Goal: Task Accomplishment & Management: Manage account settings

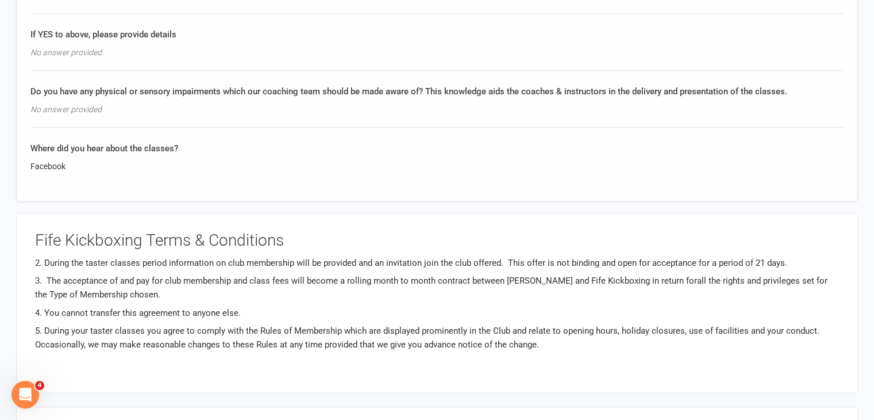
scroll to position [1721, 0]
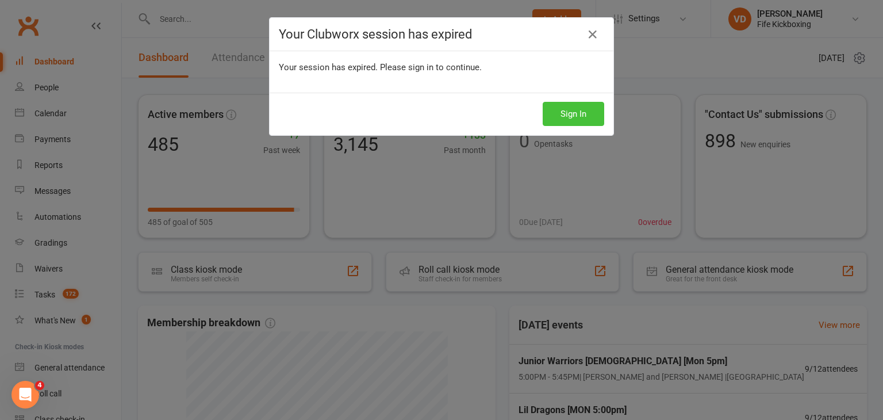
click at [574, 114] on button "Sign In" at bounding box center [574, 114] width 62 height 24
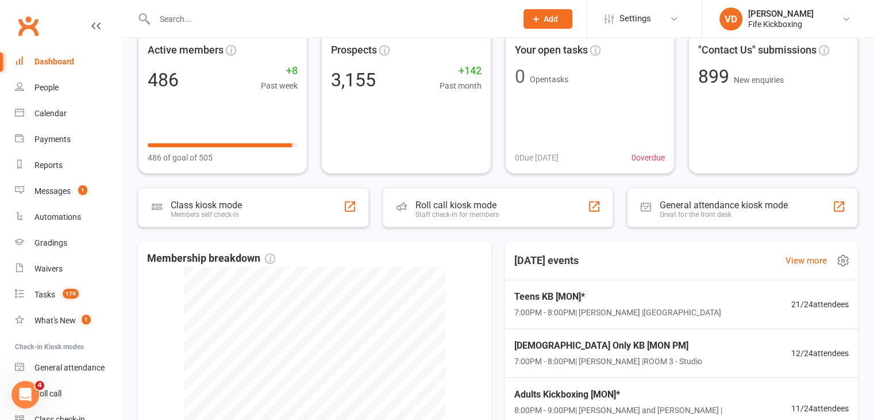
scroll to position [57, 0]
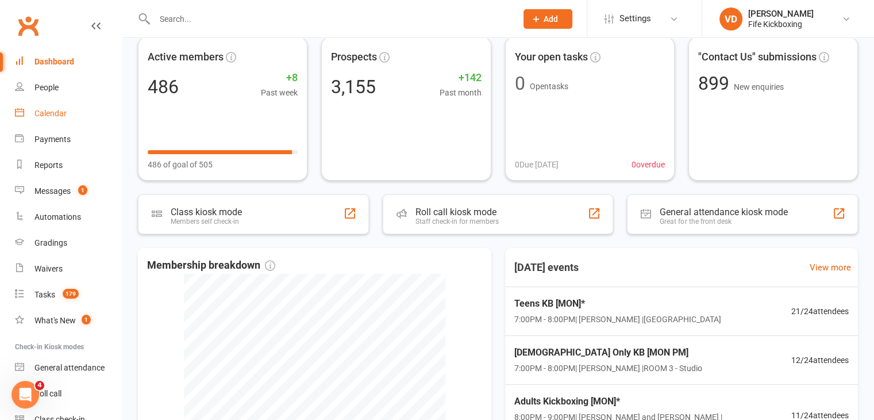
click at [51, 111] on div "Calendar" at bounding box center [50, 113] width 32 height 9
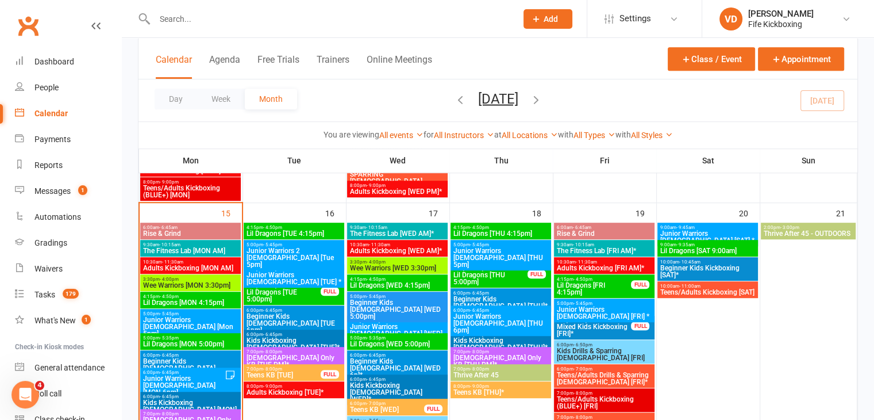
scroll to position [632, 0]
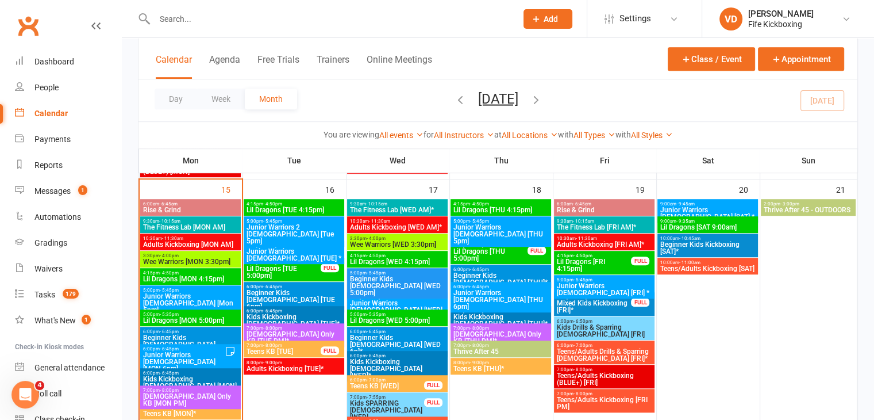
click at [166, 336] on span "Beginner Kids [DEMOGRAPHIC_DATA] [MON]*" at bounding box center [191, 344] width 96 height 21
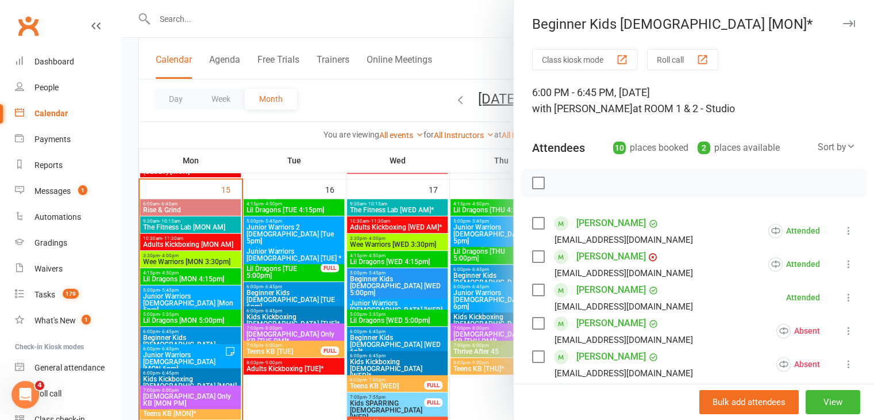
click at [180, 378] on div at bounding box center [498, 210] width 753 height 420
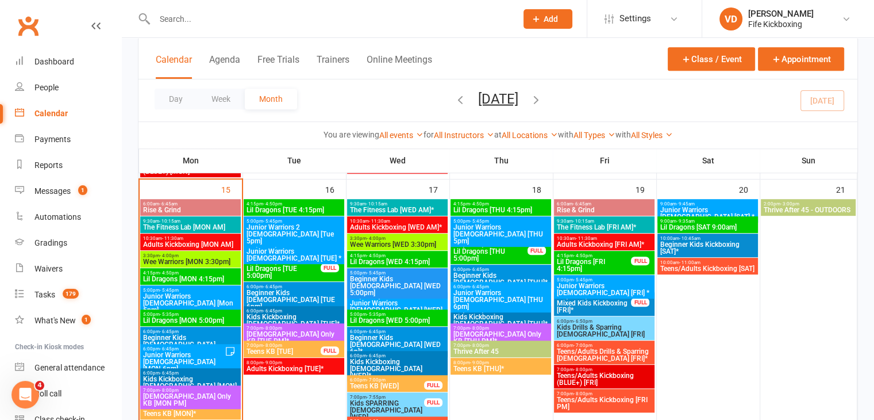
click at [180, 378] on span "Kids Kickboxing [DEMOGRAPHIC_DATA] [MON]" at bounding box center [191, 382] width 96 height 14
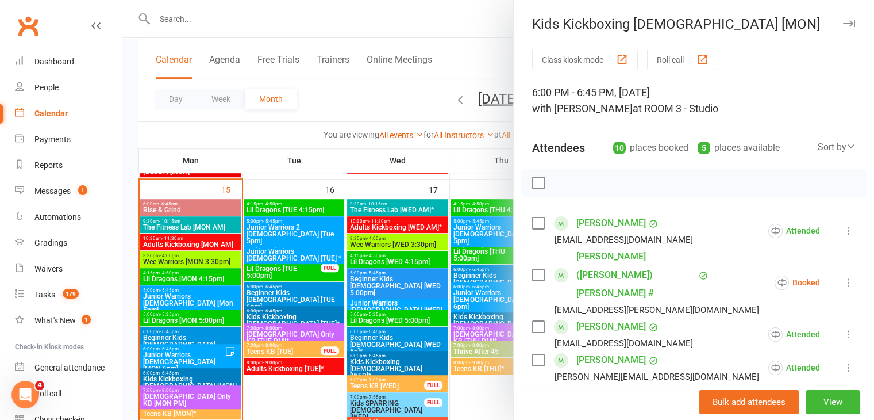
click at [843, 277] on icon at bounding box center [848, 282] width 11 height 11
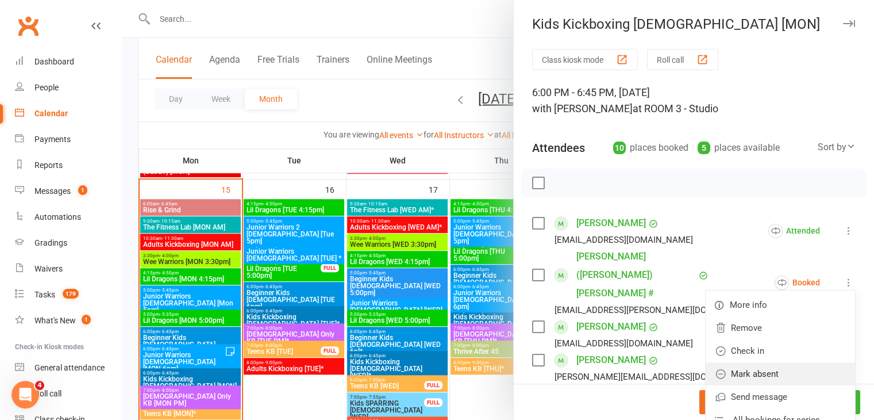
click at [739, 362] on link "Mark absent" at bounding box center [780, 373] width 149 height 23
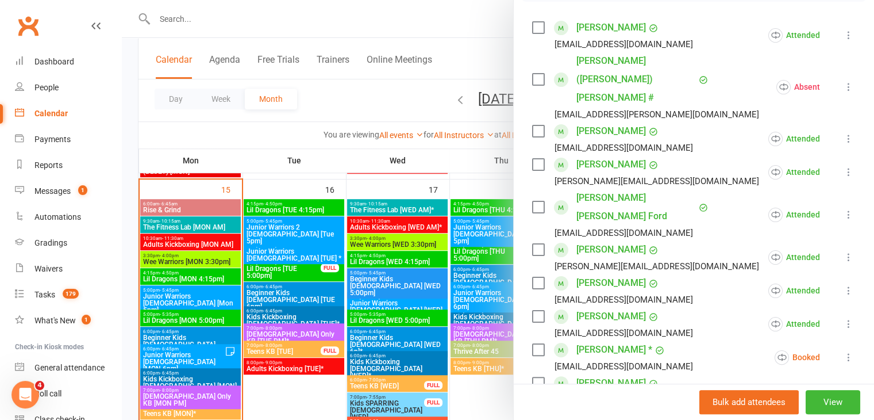
scroll to position [230, 0]
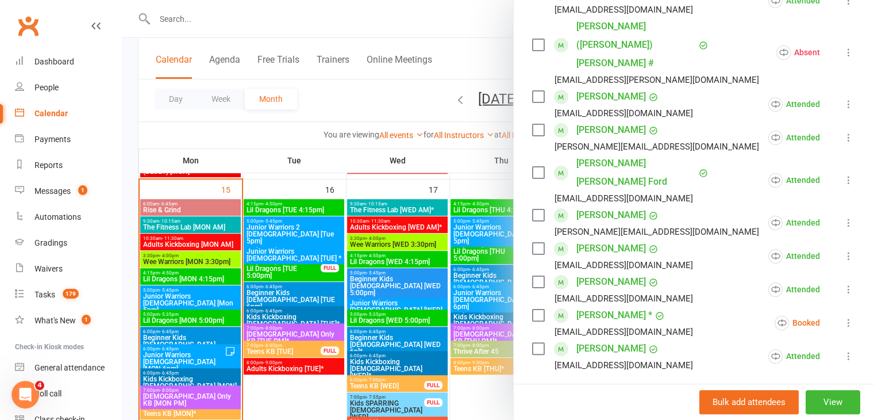
click at [843, 317] on icon at bounding box center [848, 322] width 11 height 11
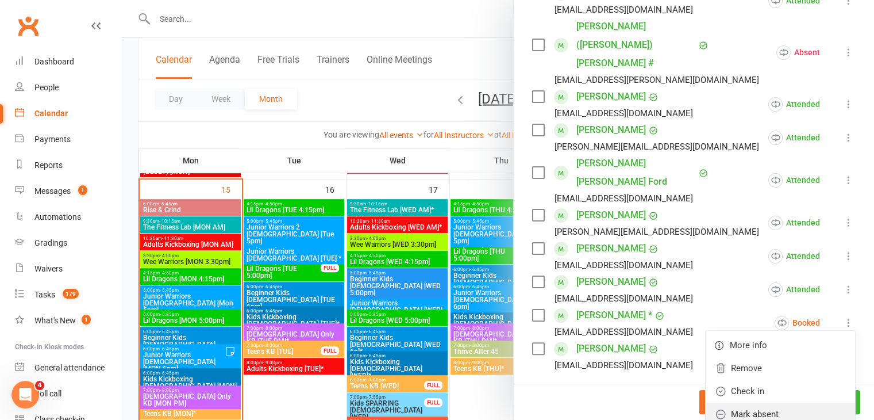
click at [751, 402] on link "Mark absent" at bounding box center [780, 413] width 149 height 23
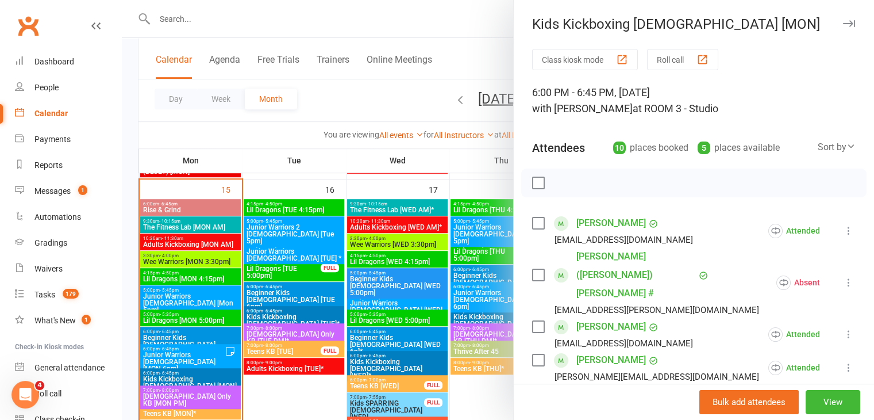
scroll to position [0, 0]
click at [843, 24] on icon "button" at bounding box center [849, 23] width 12 height 7
